Goal: Information Seeking & Learning: Learn about a topic

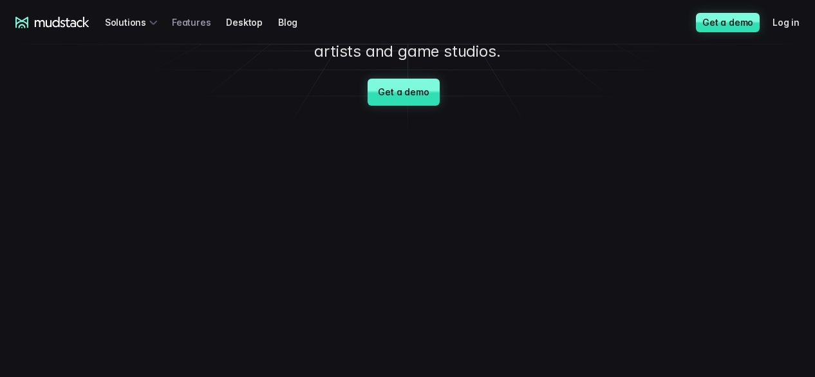
click at [178, 25] on link "Features" at bounding box center [199, 22] width 54 height 24
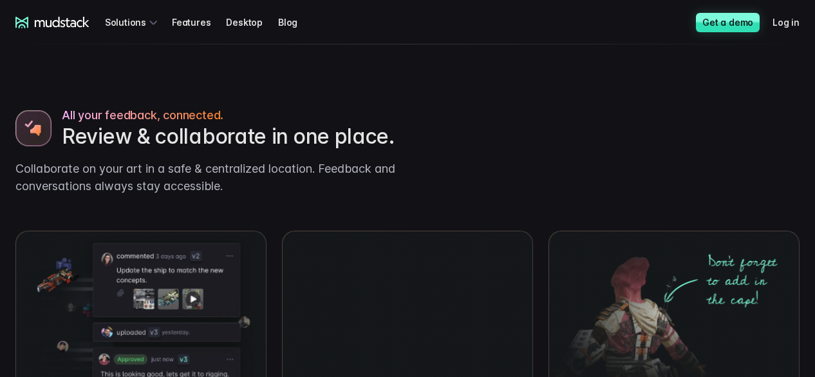
scroll to position [891, 0]
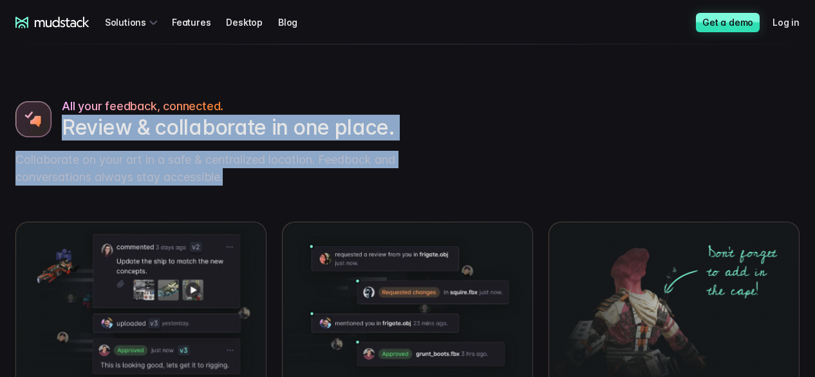
drag, startPoint x: 229, startPoint y: 184, endPoint x: 61, endPoint y: 127, distance: 178.2
click at [61, 127] on div "All your feedback, connected. Review & collaborate in one place. Collaborate on…" at bounding box center [208, 141] width 386 height 88
copy div "Review & collaborate in one place. Collaborate on your art in a safe & centrali…"
click at [511, 144] on div "All your feedback, connected. Review & collaborate in one place. Collaborate on…" at bounding box center [407, 273] width 815 height 445
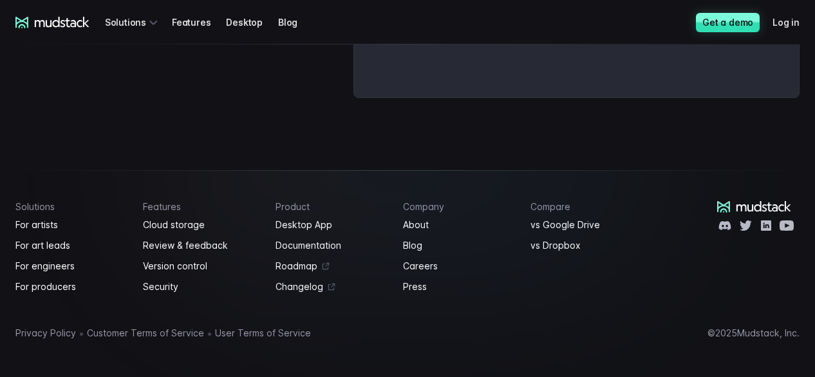
scroll to position [2437, 0]
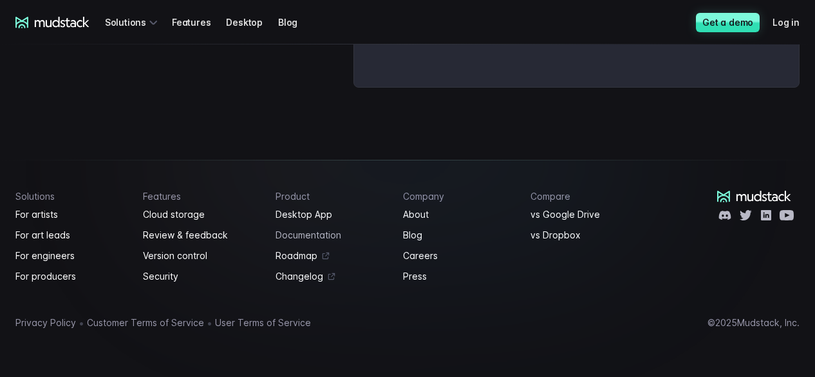
click at [328, 230] on link "Documentation" at bounding box center [332, 234] width 112 height 15
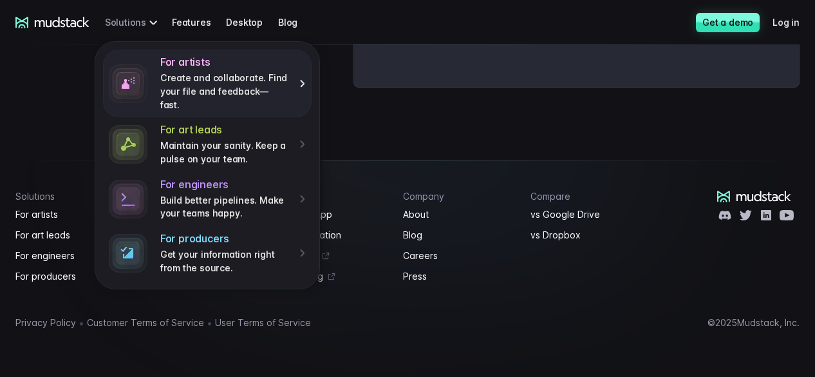
click at [162, 73] on p "Create and collaborate. Find your file and feedback— fast." at bounding box center [225, 91] width 130 height 40
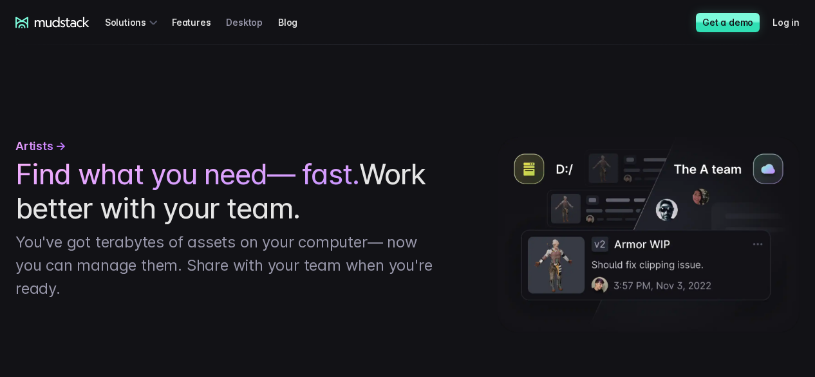
click at [245, 23] on link "Desktop" at bounding box center [252, 22] width 52 height 24
